Goal: Information Seeking & Learning: Learn about a topic

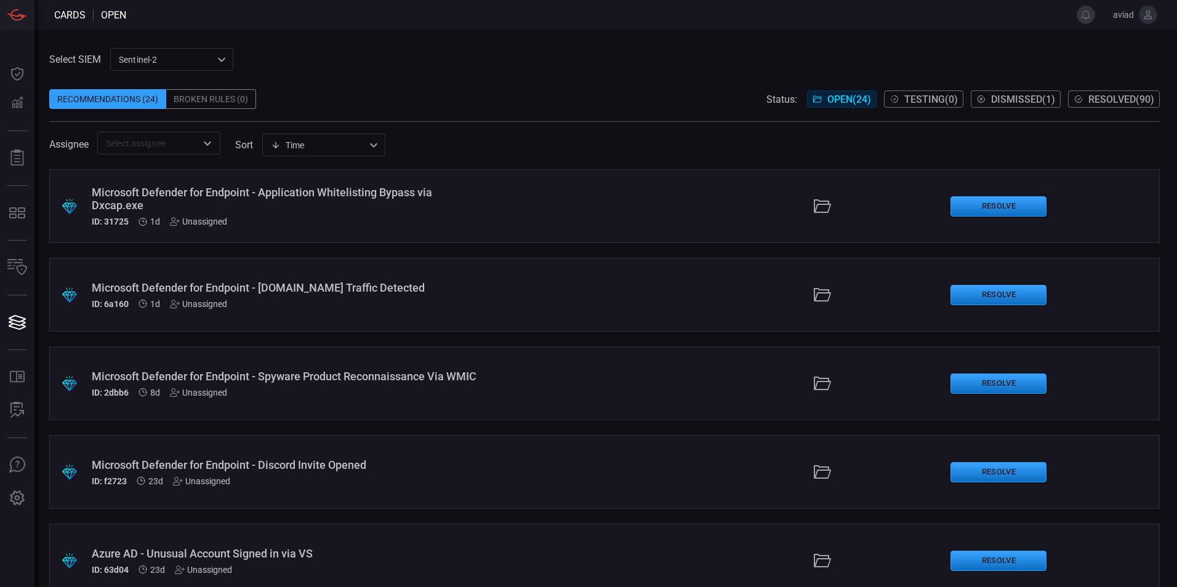
click at [631, 190] on div ".suggested_cards_icon{fill:url(#suggested_cards_icon);} Microsoft Defender for …" at bounding box center [604, 206] width 1111 height 74
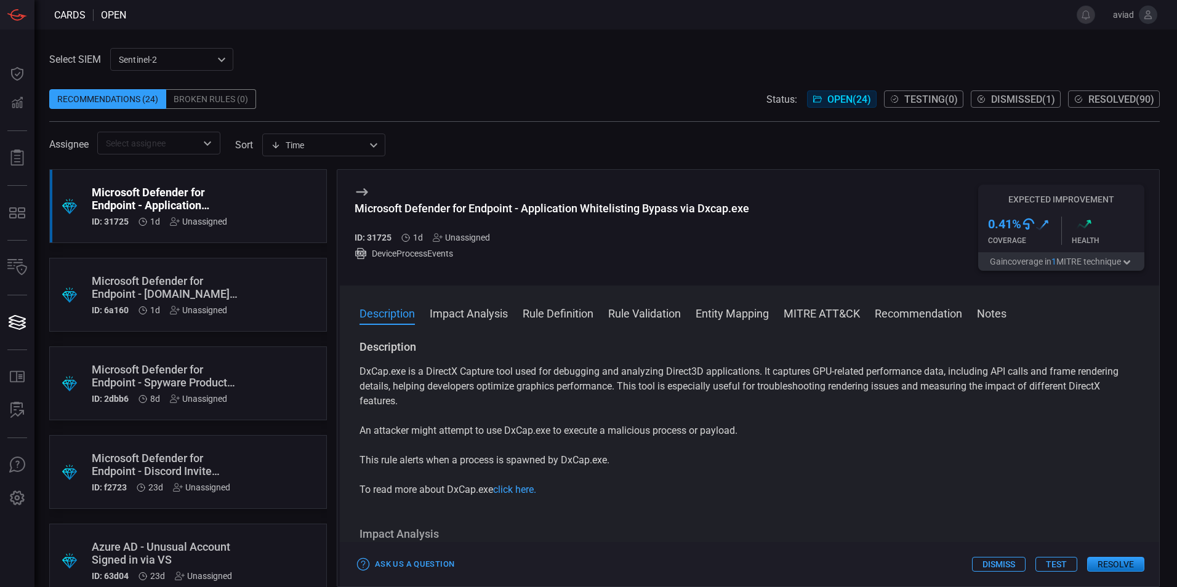
click at [365, 188] on icon at bounding box center [362, 192] width 15 height 15
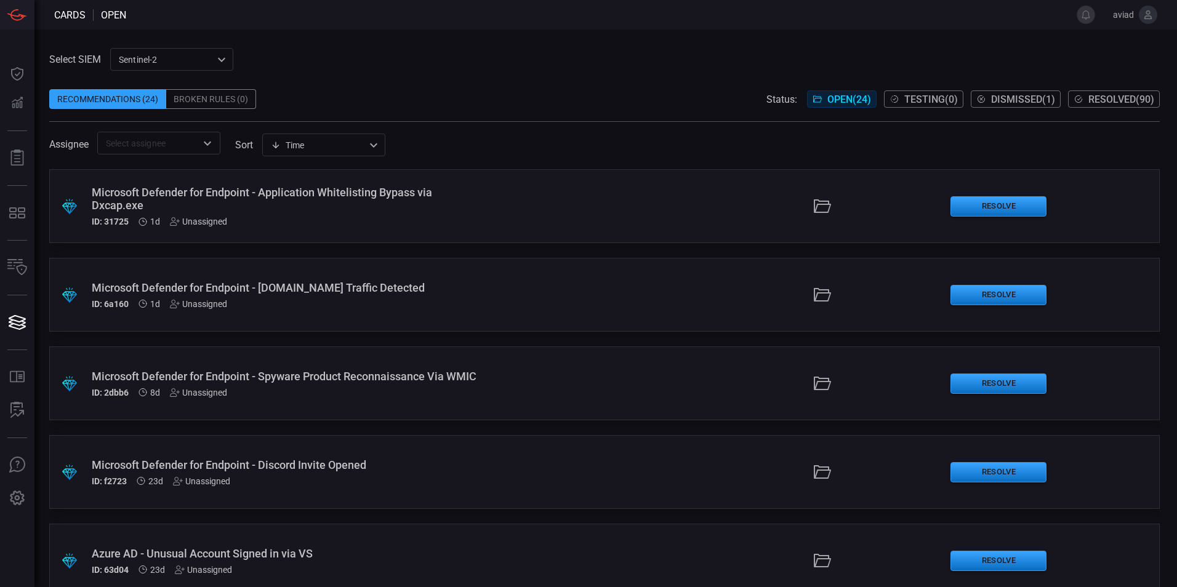
click at [555, 57] on div "Select SIEM sentinel-2 78f76eb1-fabe-46a6-810b-f333e9527487 ​ Recommendations (…" at bounding box center [604, 101] width 1111 height 107
